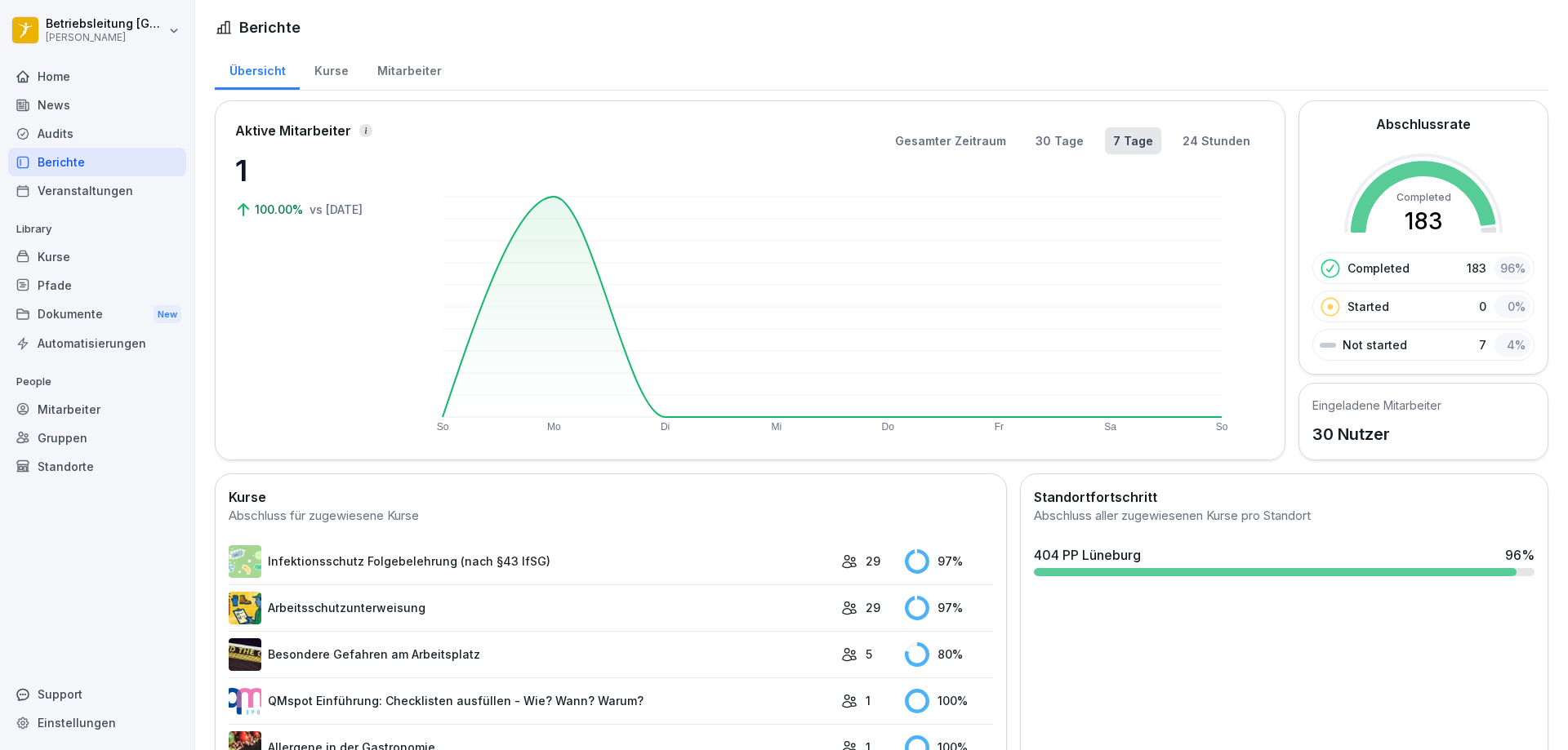
click at [61, 77] on div "Home" at bounding box center [97, 76] width 178 height 29
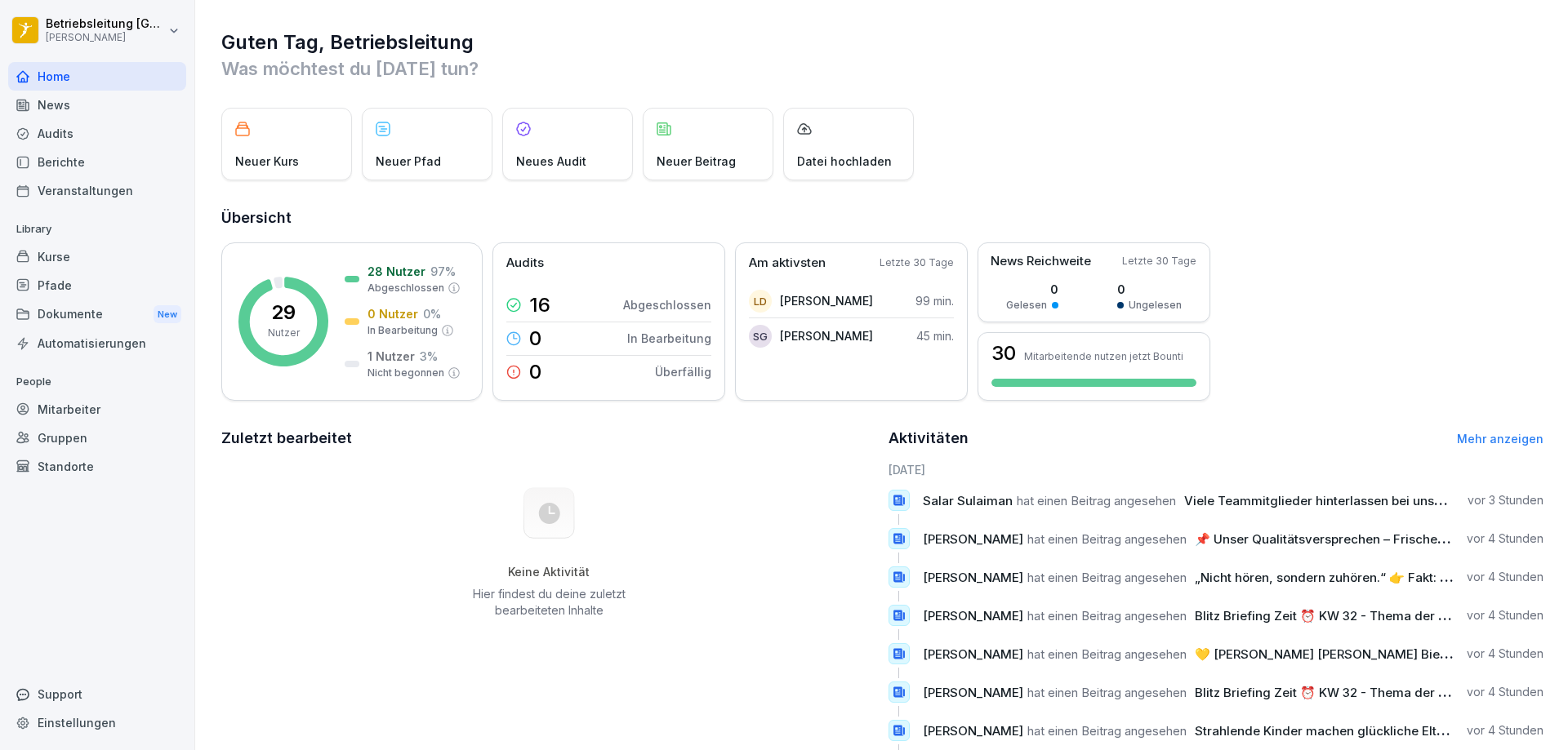
click at [70, 103] on div "News" at bounding box center [97, 105] width 178 height 29
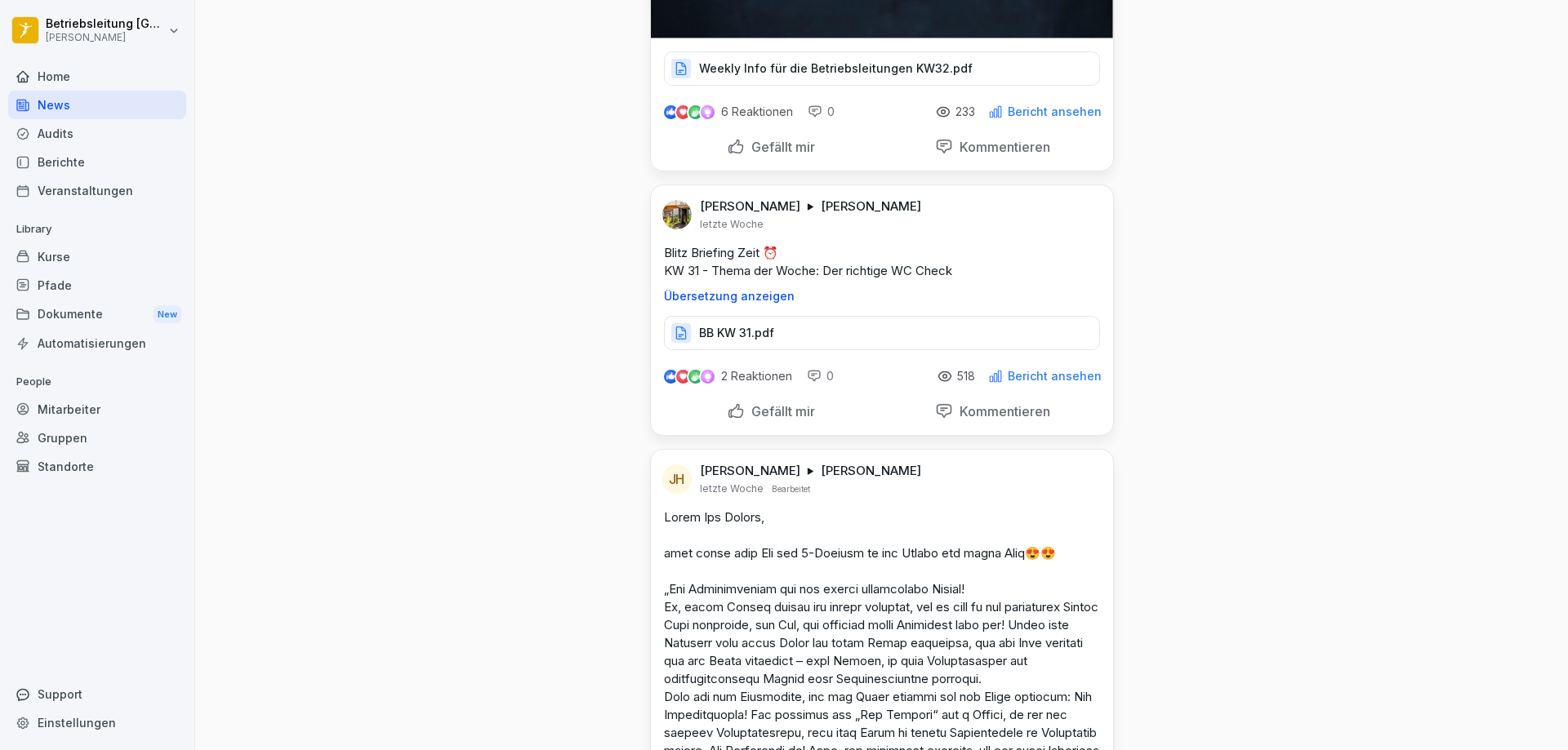
scroll to position [9471, 0]
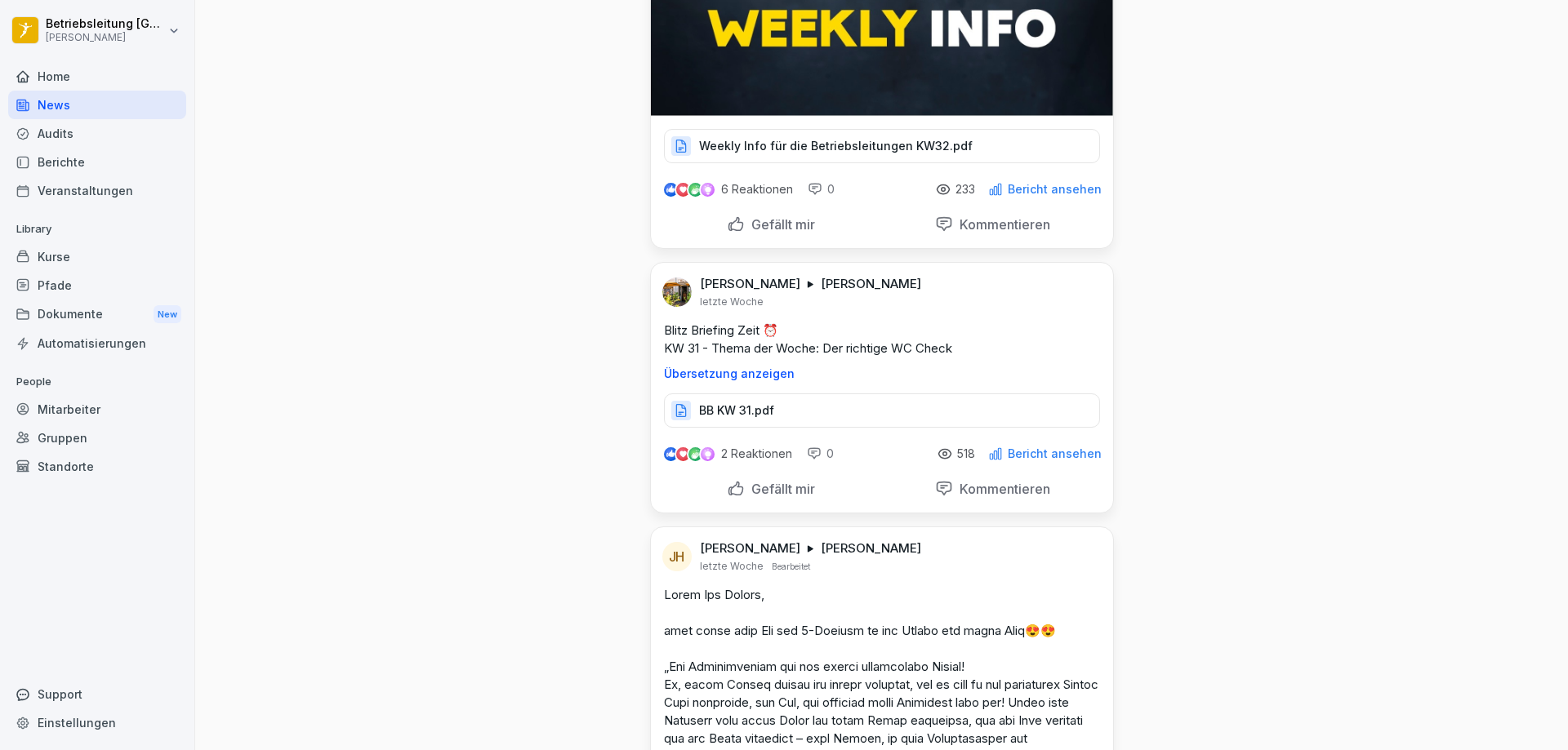
scroll to position [8818, 0]
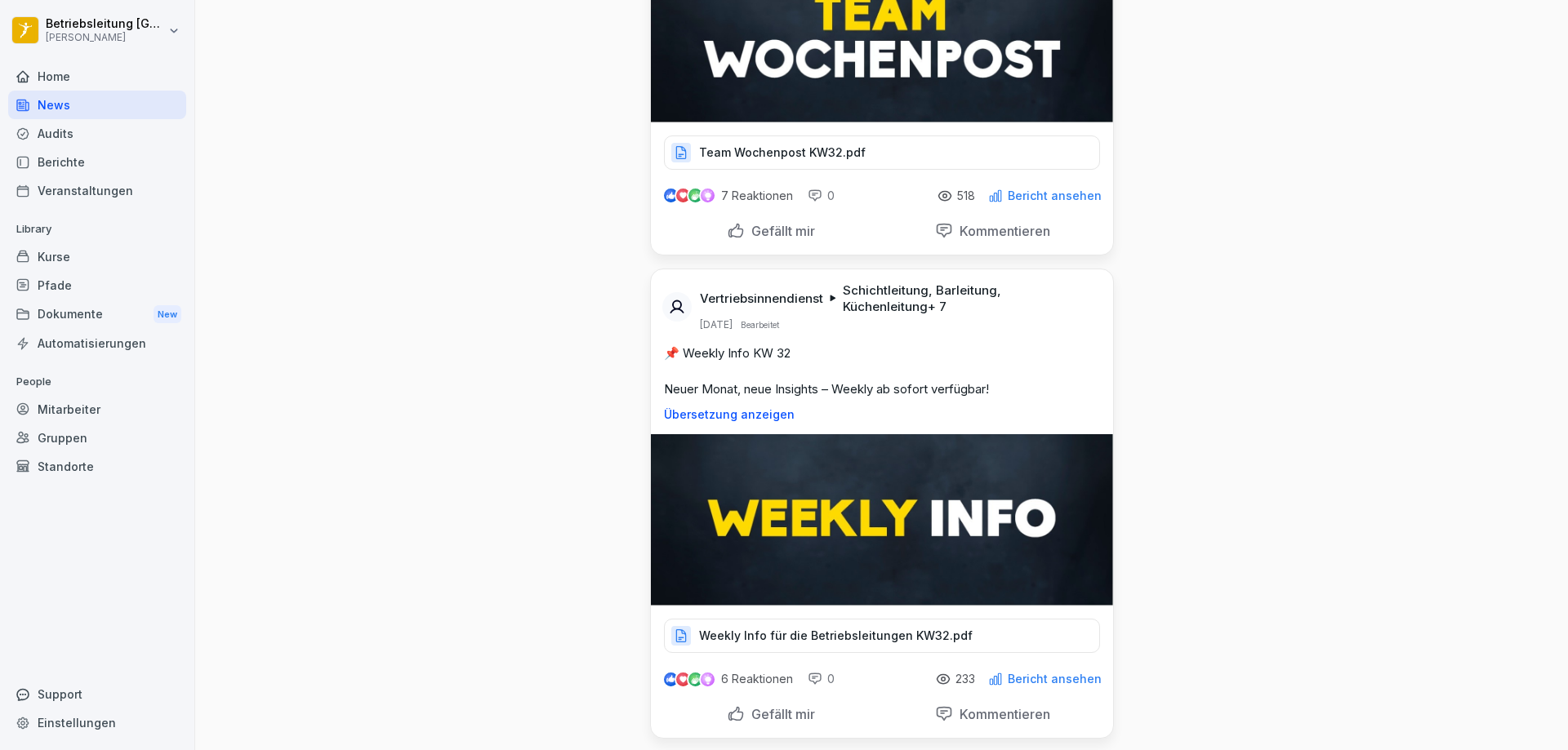
click at [112, 85] on div "Home" at bounding box center [97, 76] width 178 height 29
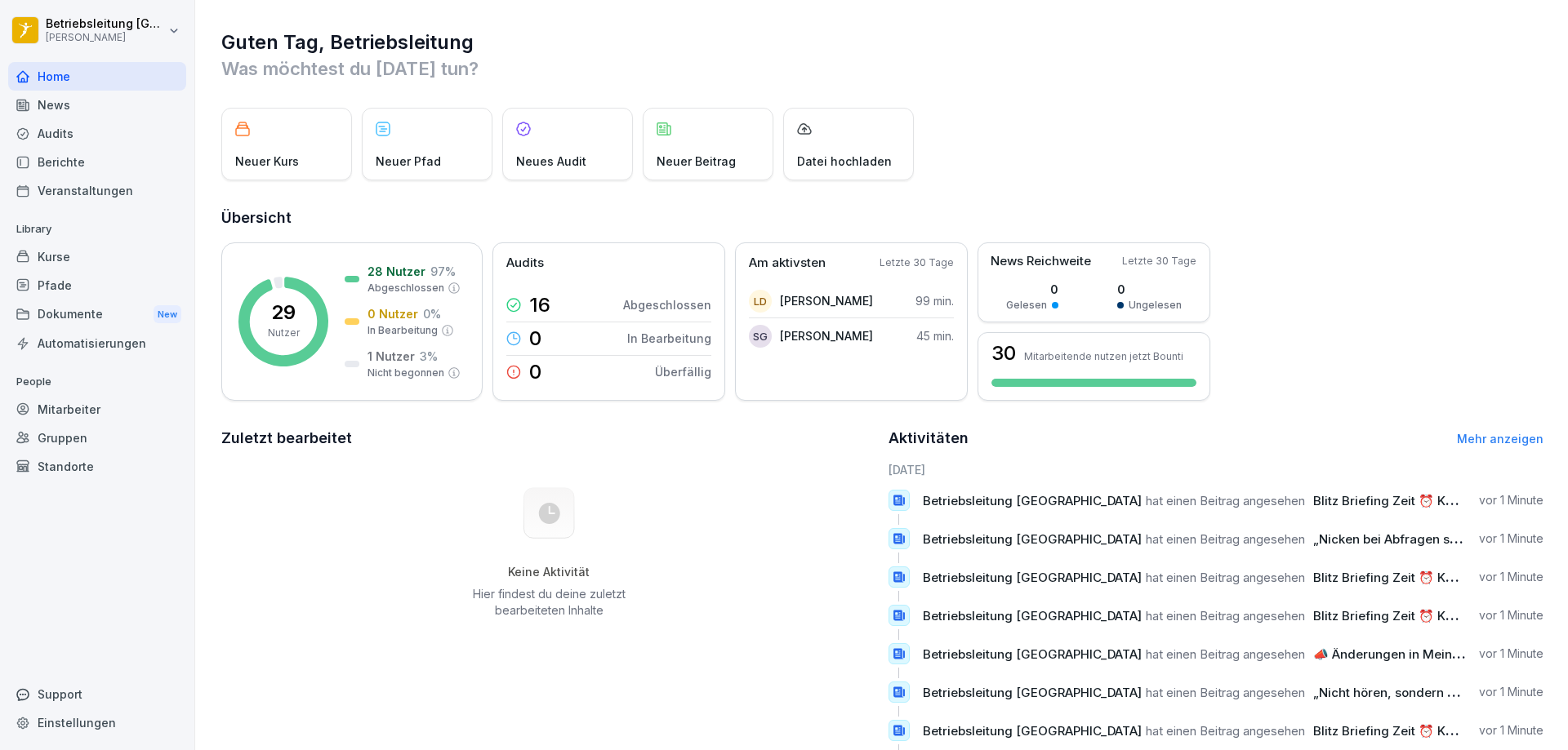
click at [104, 110] on div "News" at bounding box center [97, 105] width 178 height 29
click at [85, 155] on div "Berichte" at bounding box center [97, 162] width 178 height 29
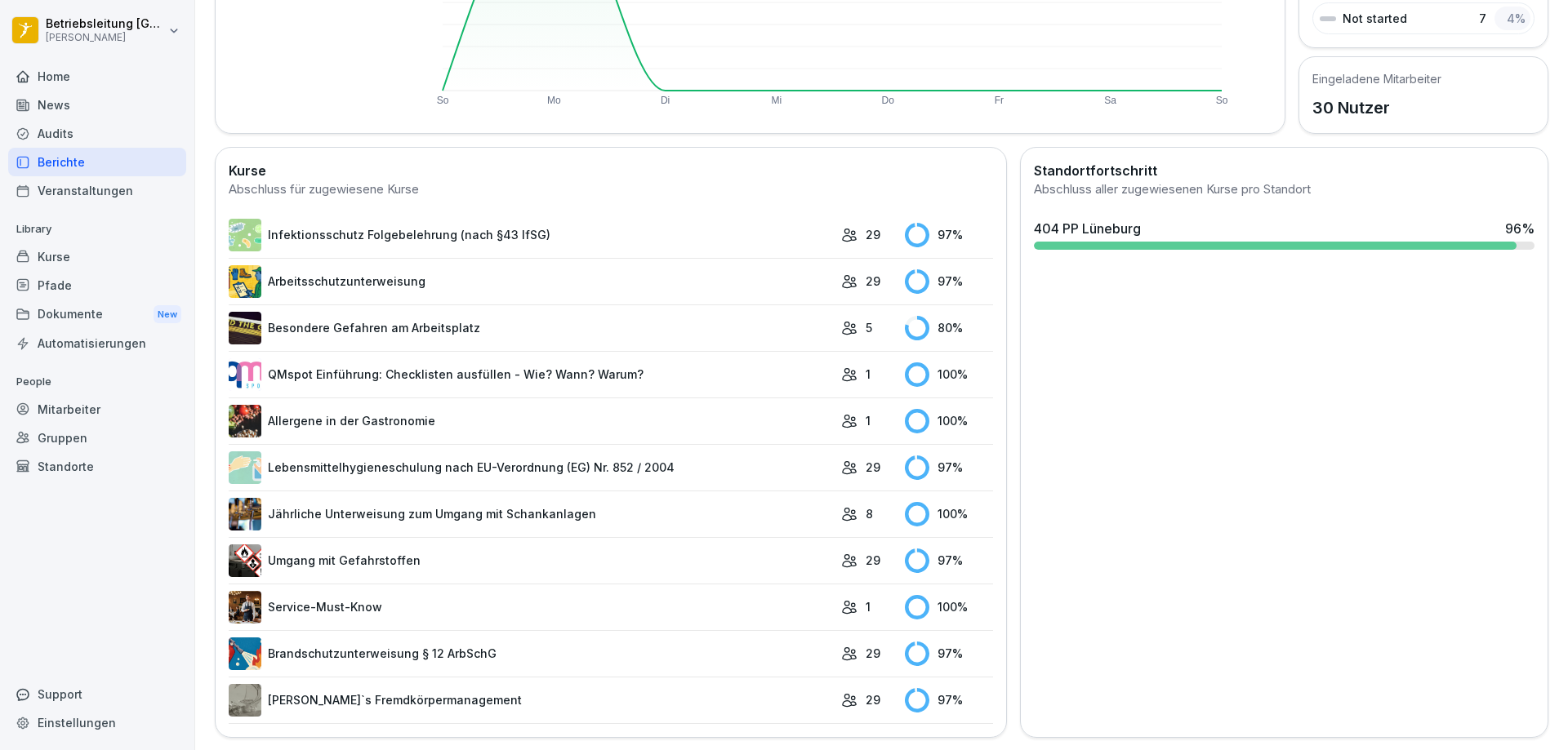
scroll to position [340, 0]
click at [784, 219] on link "Infektionsschutz Folgebelehrung (nach §43 IfSG)" at bounding box center [531, 234] width 605 height 32
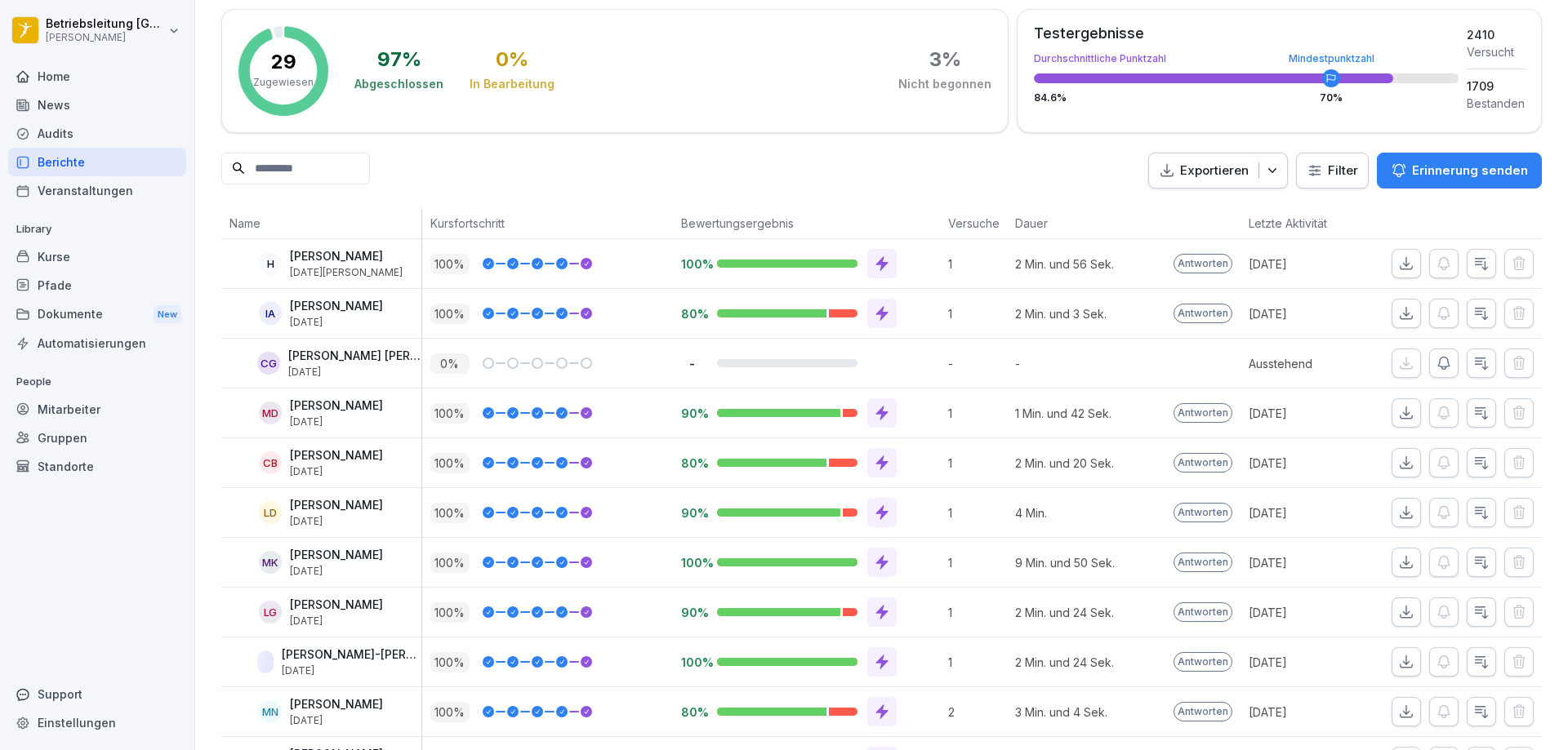
scroll to position [164, 0]
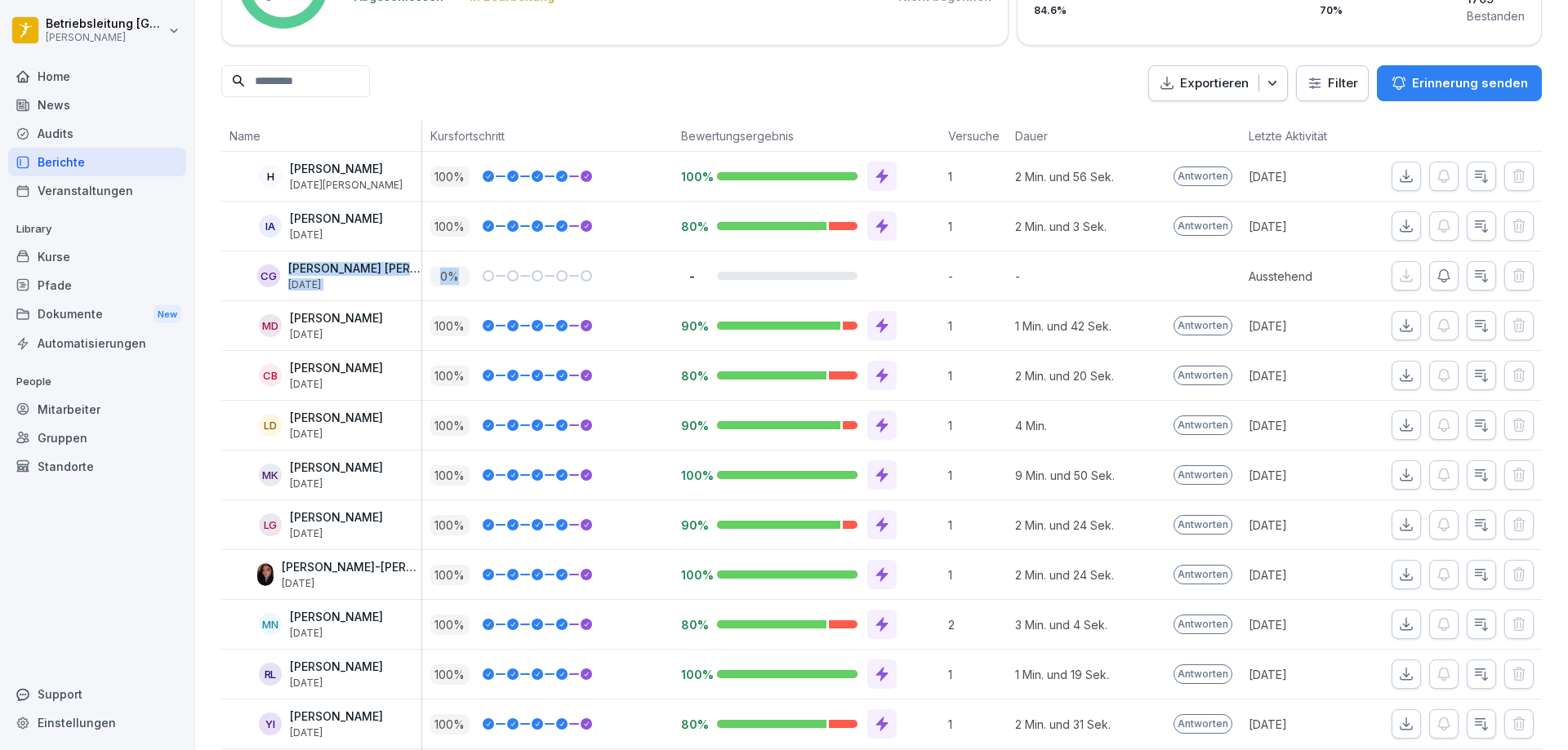
drag, startPoint x: 291, startPoint y: 271, endPoint x: 457, endPoint y: 268, distance: 166.0
click at [457, 268] on tr "CG [PERSON_NAME] [PERSON_NAME] [DATE] 0 % - - - Ausstehend" at bounding box center [882, 276] width 1321 height 49
click at [502, 308] on div "100 %" at bounding box center [547, 326] width 251 height 49
drag, startPoint x: 453, startPoint y: 275, endPoint x: 1172, endPoint y: 267, distance: 719.0
click at [1172, 267] on tr "CG [PERSON_NAME] [PERSON_NAME] [DATE] 0 % - - - Ausstehend" at bounding box center [882, 276] width 1321 height 49
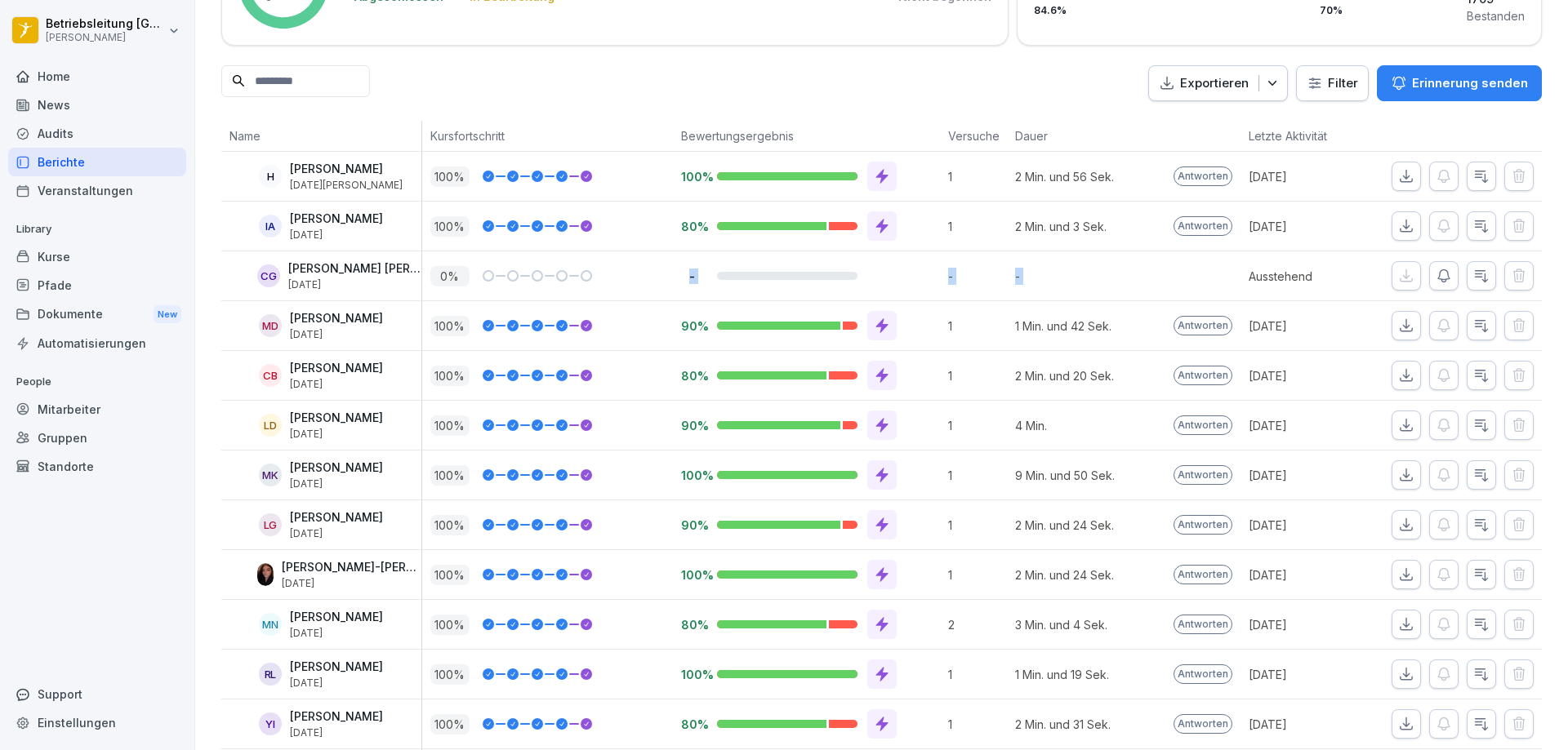
click at [1172, 267] on div at bounding box center [1204, 276] width 76 height 49
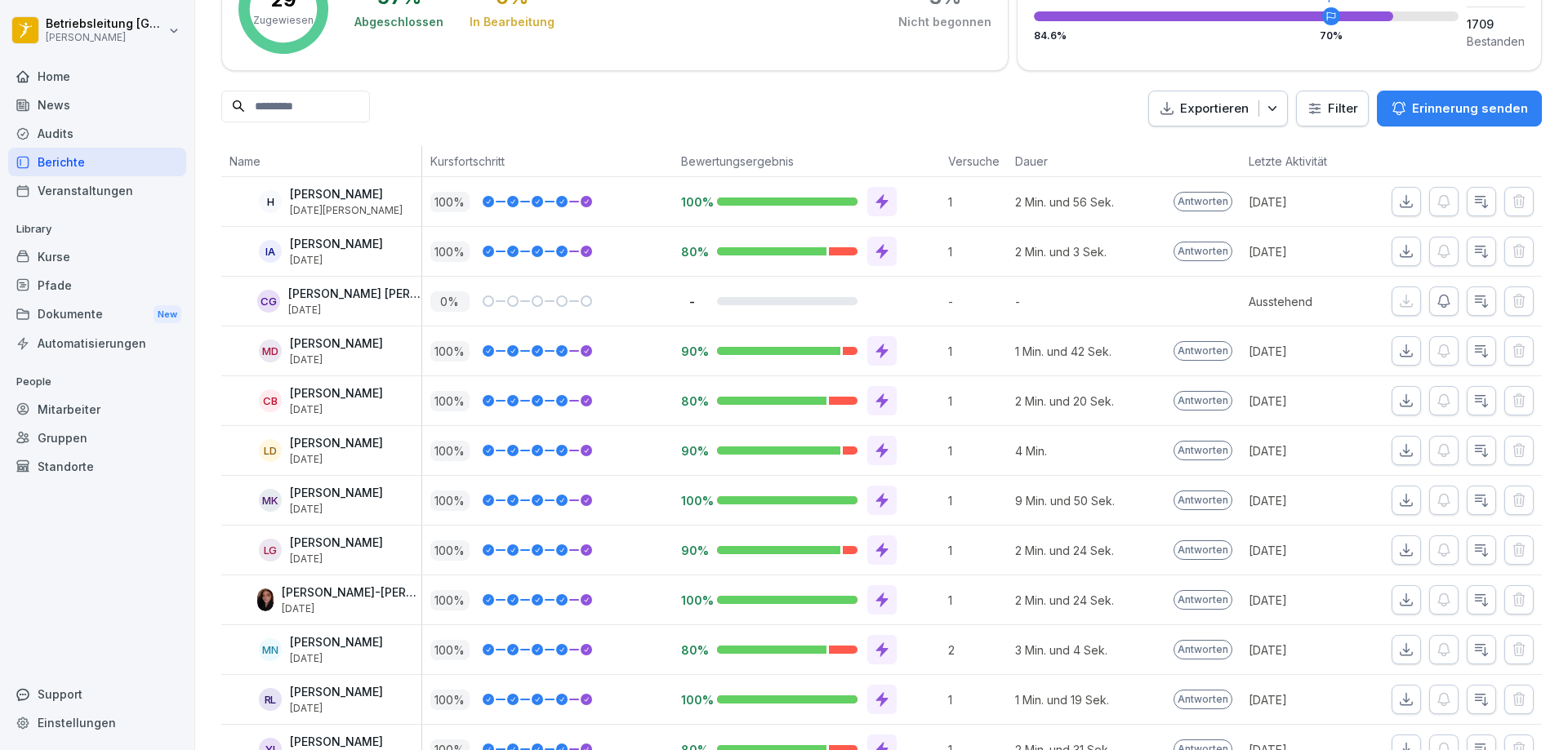
scroll to position [0, 0]
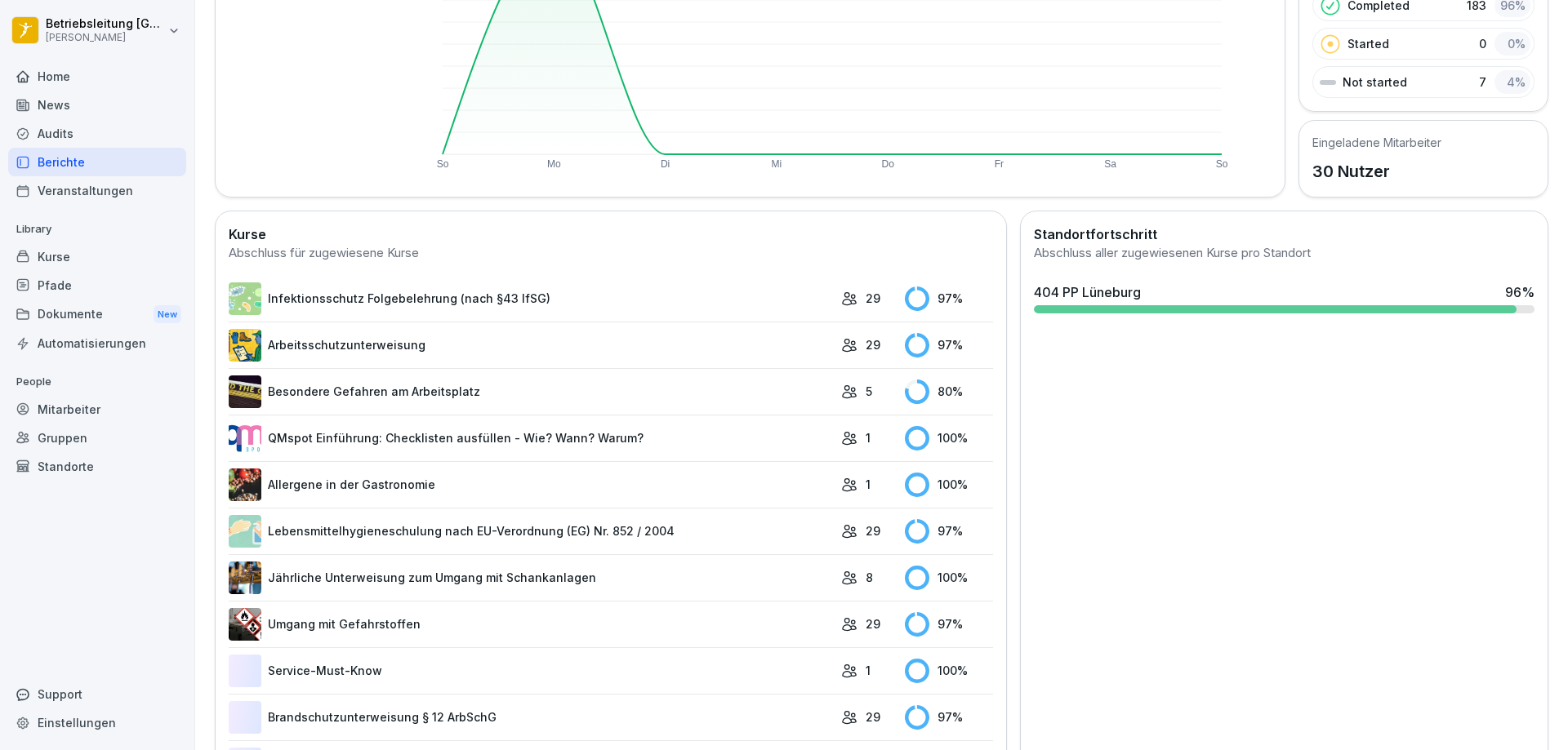
scroll to position [340, 0]
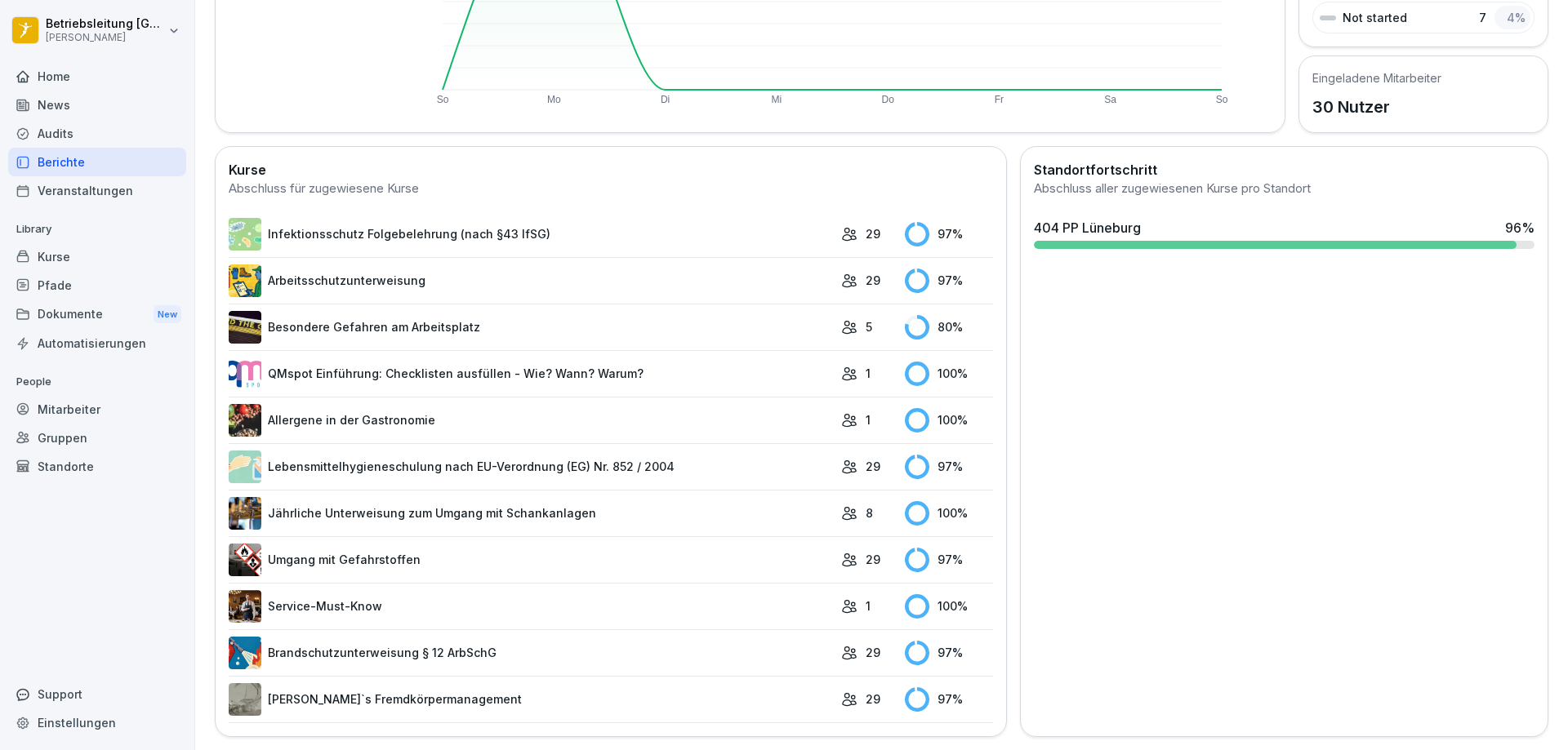
click at [419, 222] on link "Infektionsschutz Folgebelehrung (nach §43 IfSG)" at bounding box center [531, 234] width 605 height 32
